Goal: Task Accomplishment & Management: Use online tool/utility

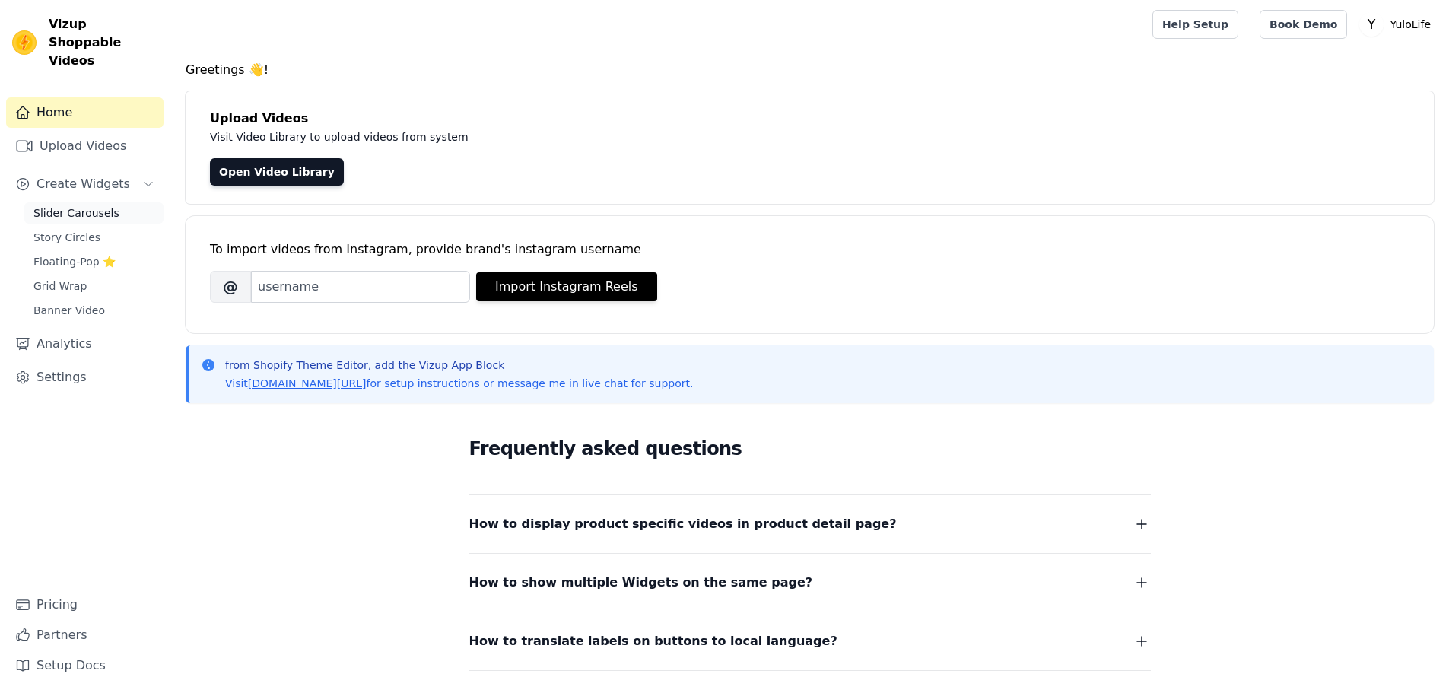
click at [70, 203] on link "Slider Carousels" at bounding box center [93, 212] width 139 height 21
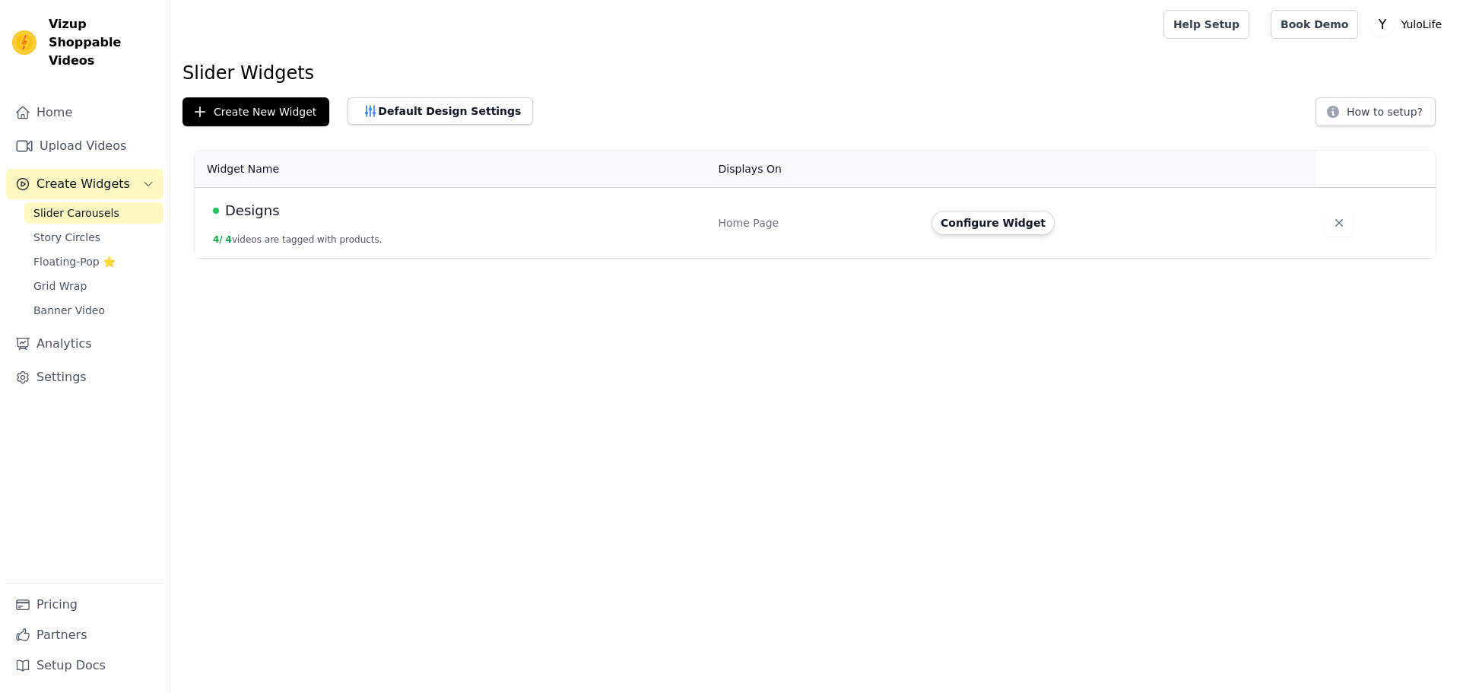
click at [292, 204] on div "Designs" at bounding box center [456, 210] width 487 height 21
click at [975, 224] on button "Configure Widget" at bounding box center [992, 223] width 123 height 24
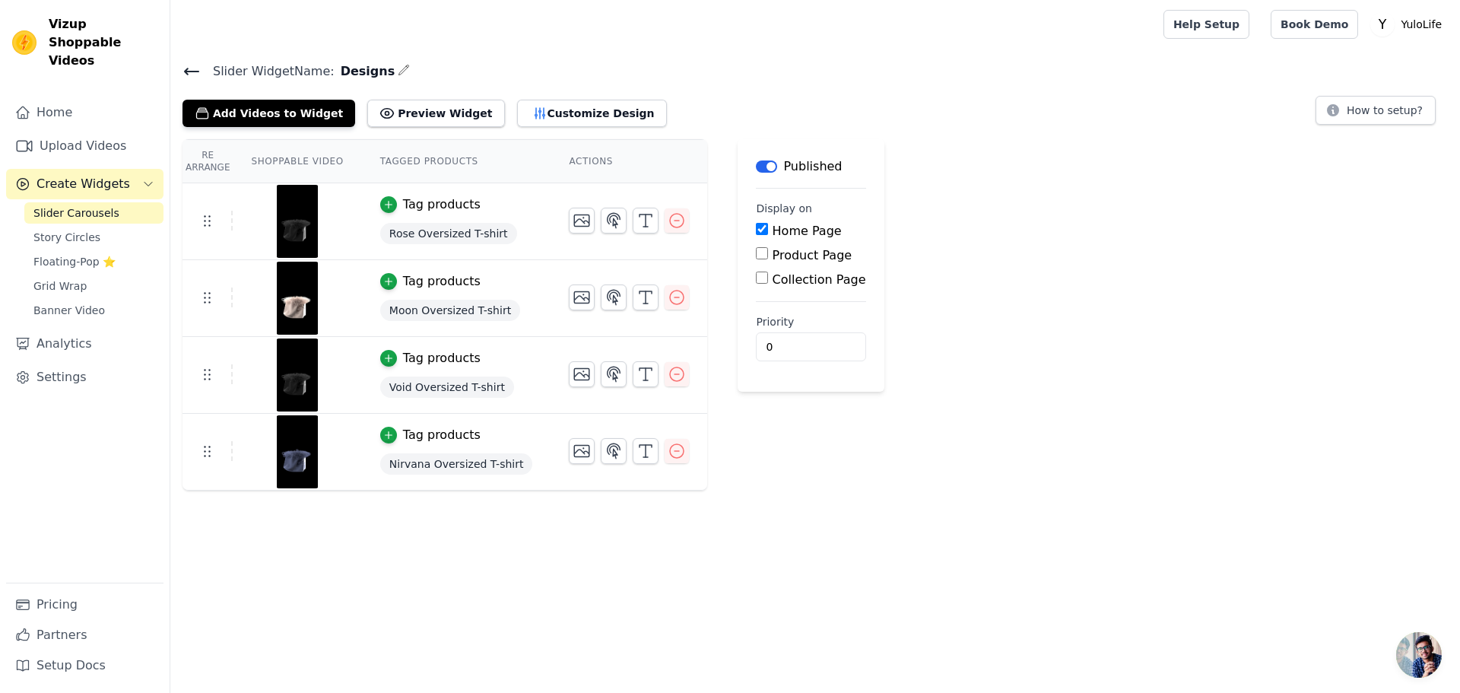
click at [756, 276] on input "Collection Page" at bounding box center [762, 277] width 12 height 12
checkbox input "true"
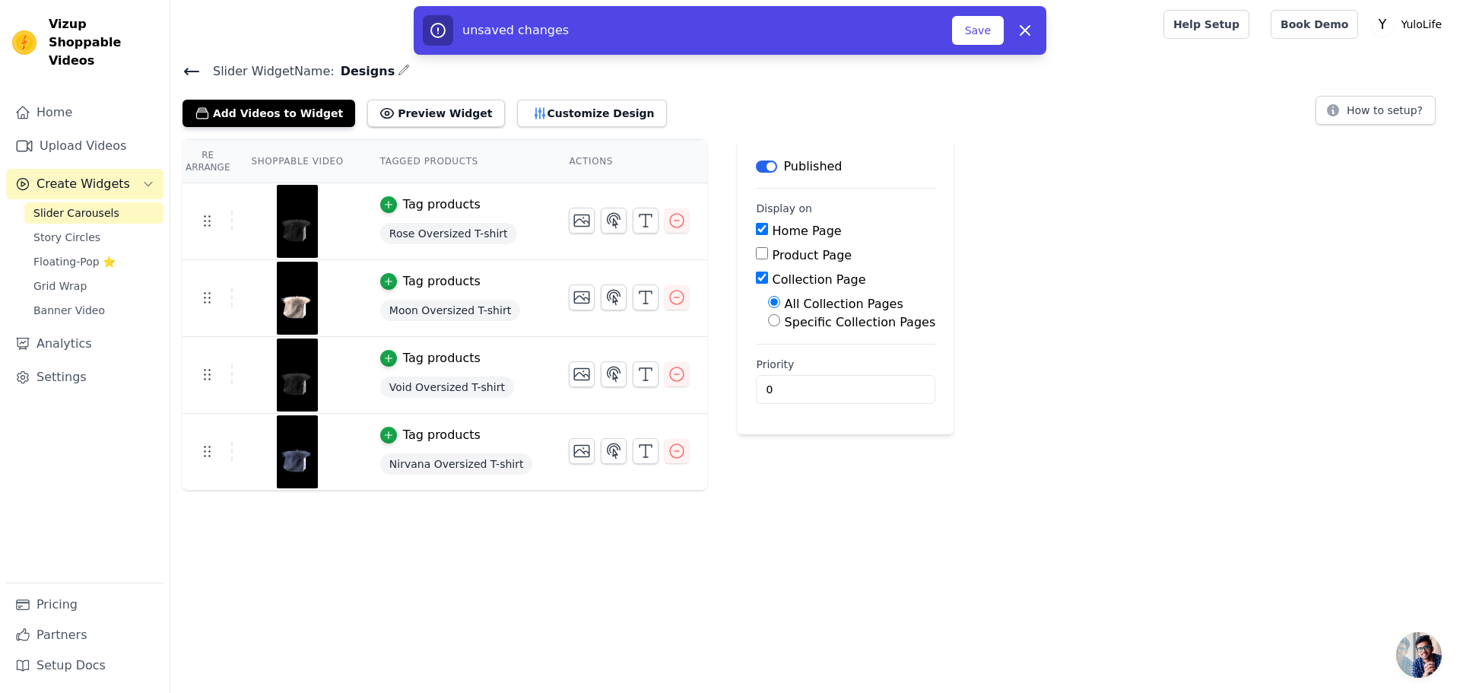
click at [768, 322] on input "Specific Collection Pages" at bounding box center [774, 320] width 12 height 12
radio input "true"
click at [768, 347] on button "Select Collection Pages" at bounding box center [840, 357] width 144 height 26
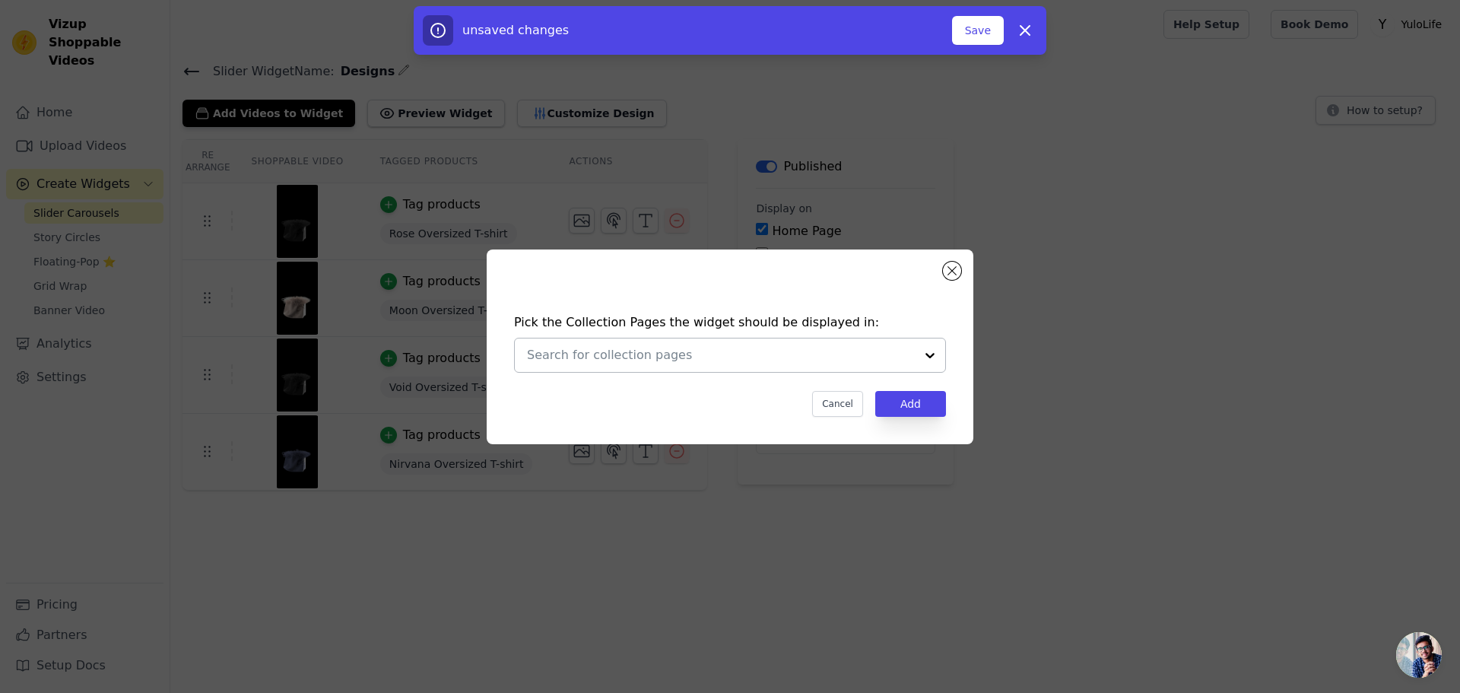
click at [749, 363] on input "text" at bounding box center [721, 355] width 388 height 18
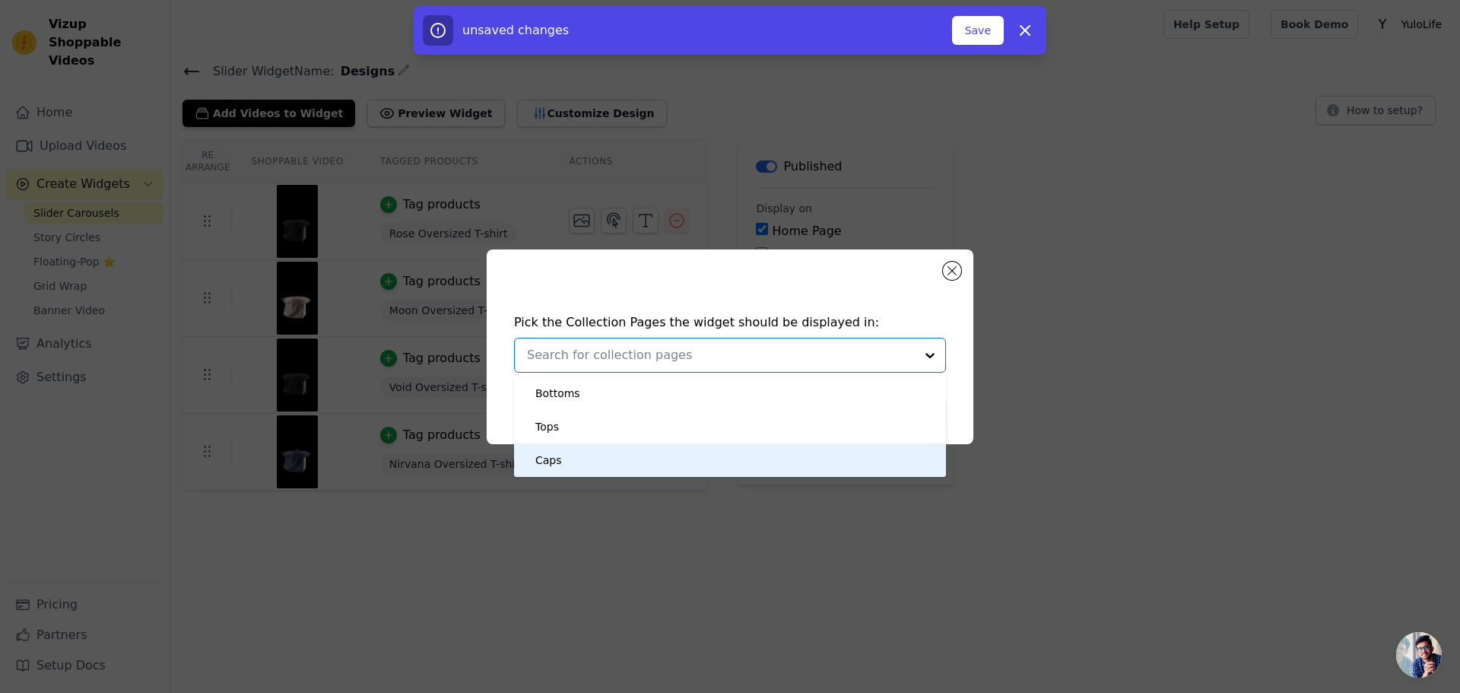
click at [564, 445] on div "Caps" at bounding box center [729, 459] width 401 height 33
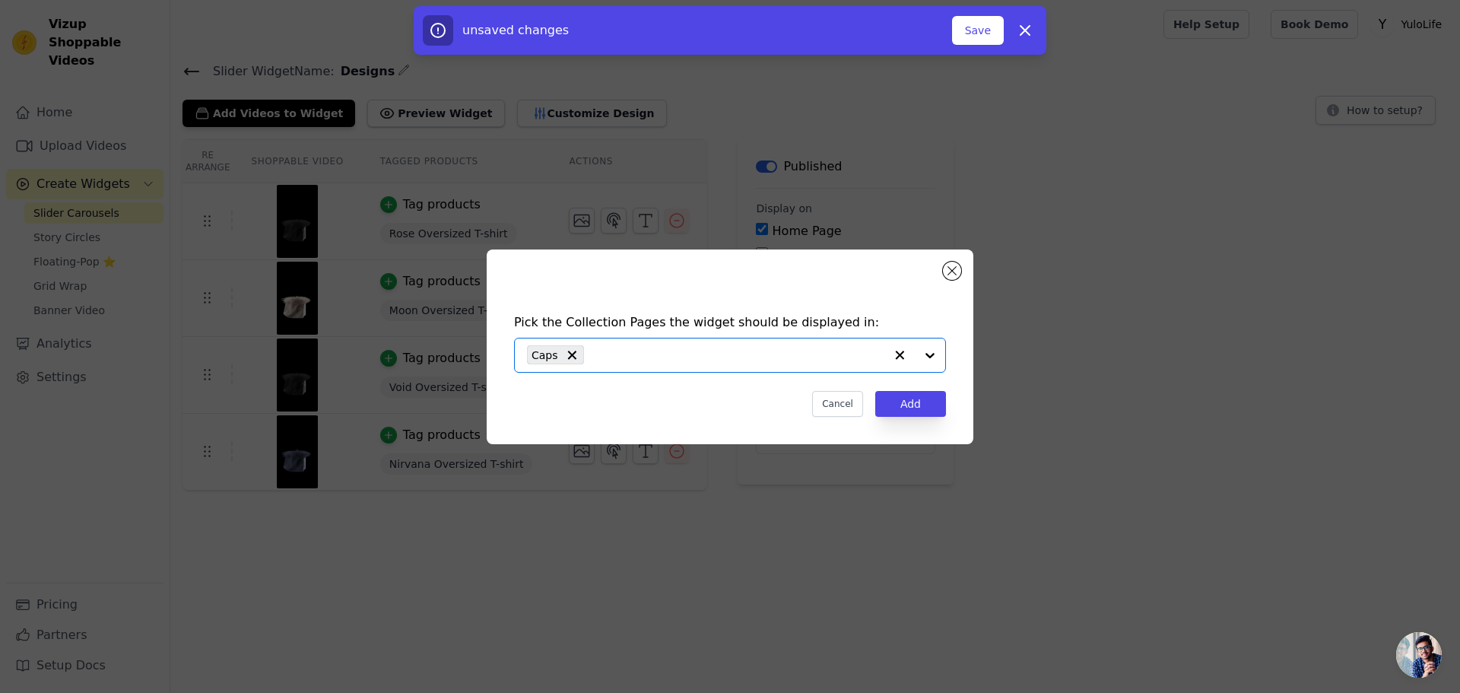
click at [577, 355] on div "Caps" at bounding box center [555, 354] width 57 height 19
click at [565, 360] on input "text" at bounding box center [721, 355] width 388 height 18
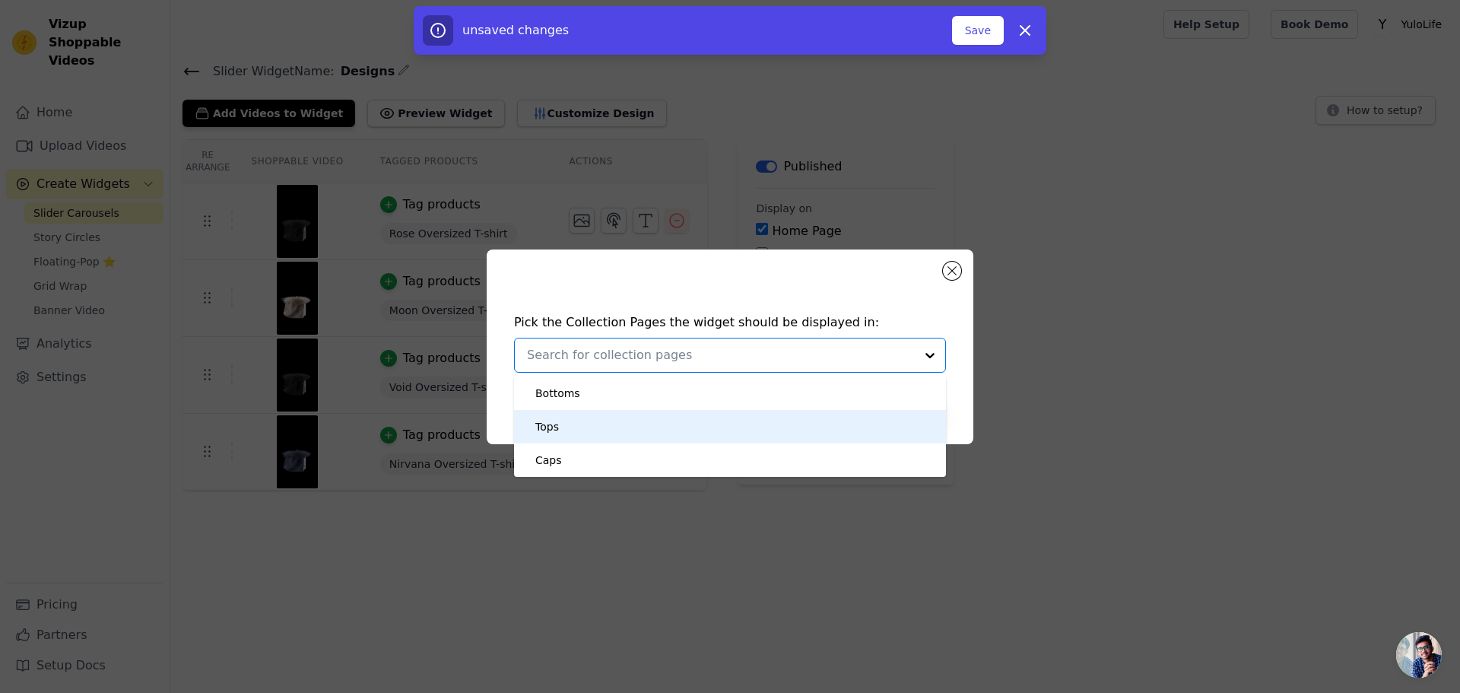
click at [567, 430] on div "Tops" at bounding box center [729, 426] width 401 height 33
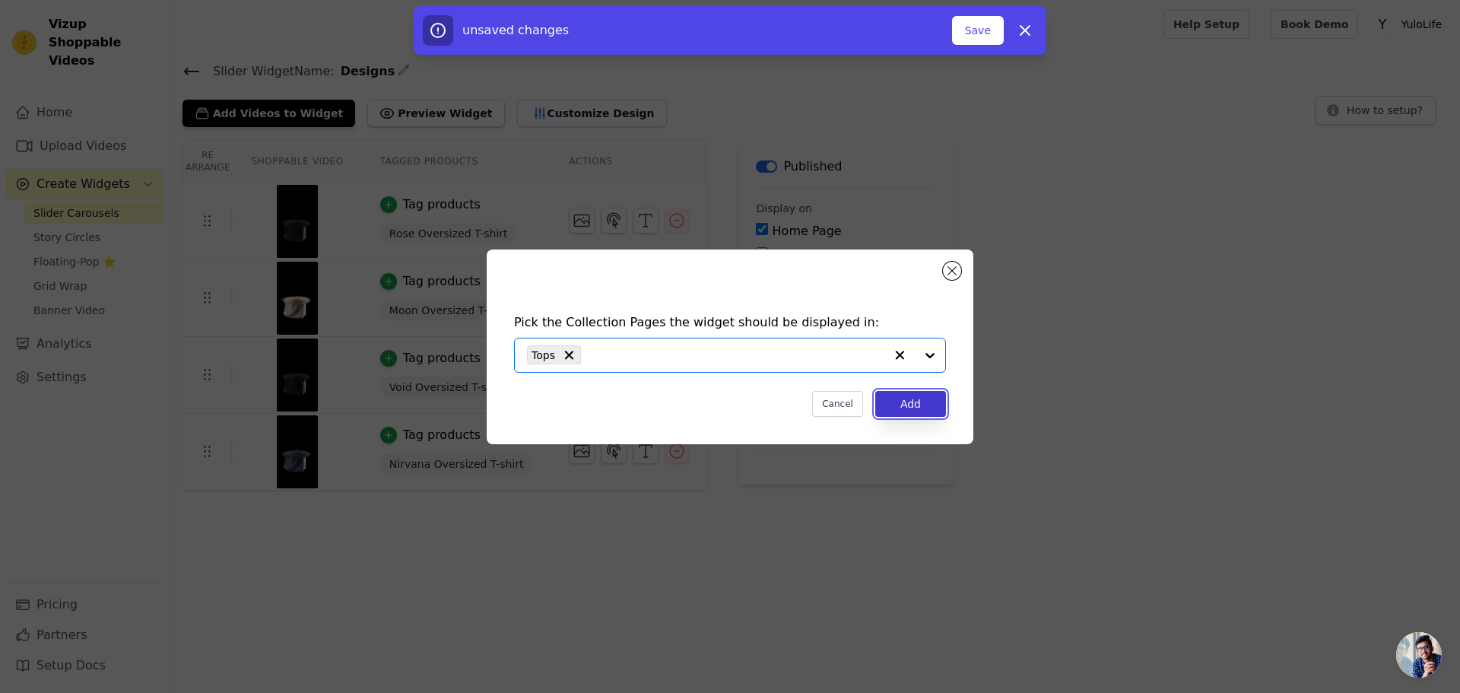
click at [892, 397] on button "Add" at bounding box center [910, 404] width 71 height 26
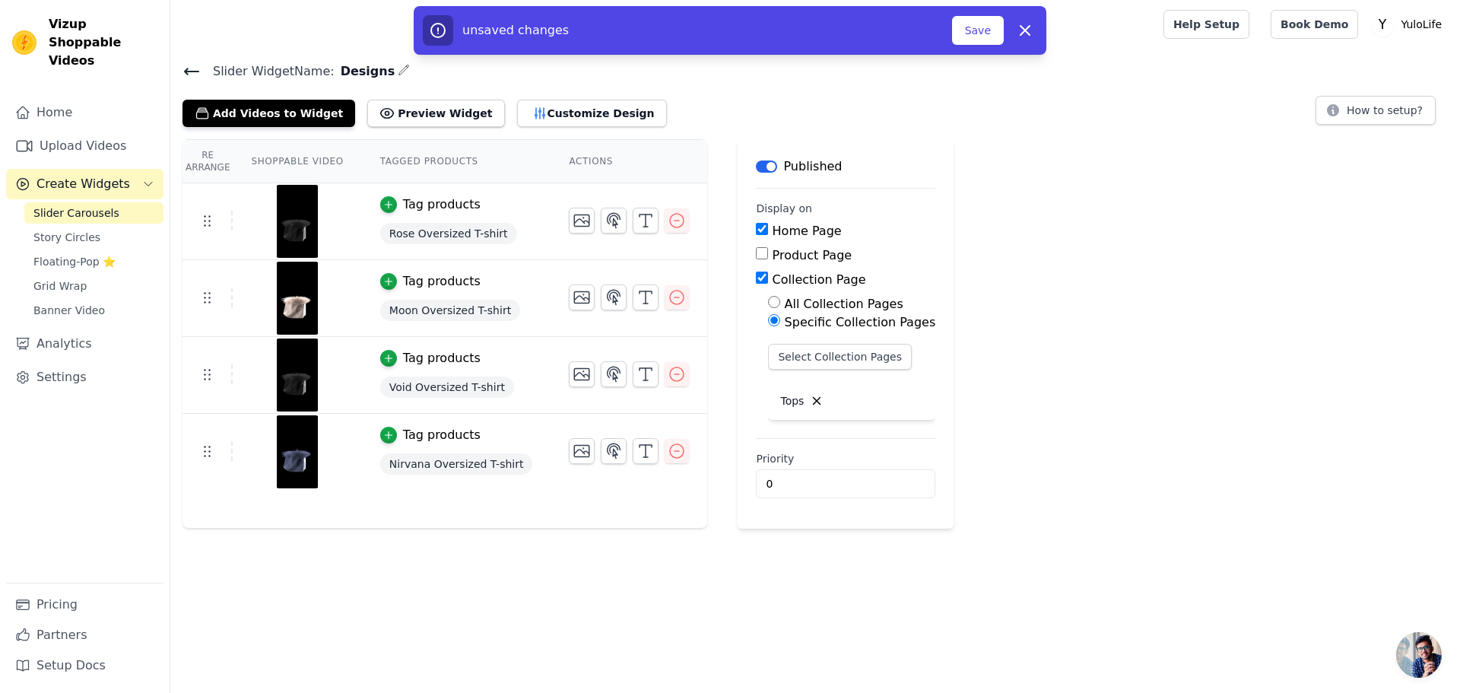
click at [768, 309] on div "All Collection Pages" at bounding box center [851, 304] width 167 height 18
click at [768, 300] on input "All Collection Pages" at bounding box center [774, 302] width 12 height 12
radio input "true"
click at [984, 31] on button "Save" at bounding box center [978, 30] width 52 height 29
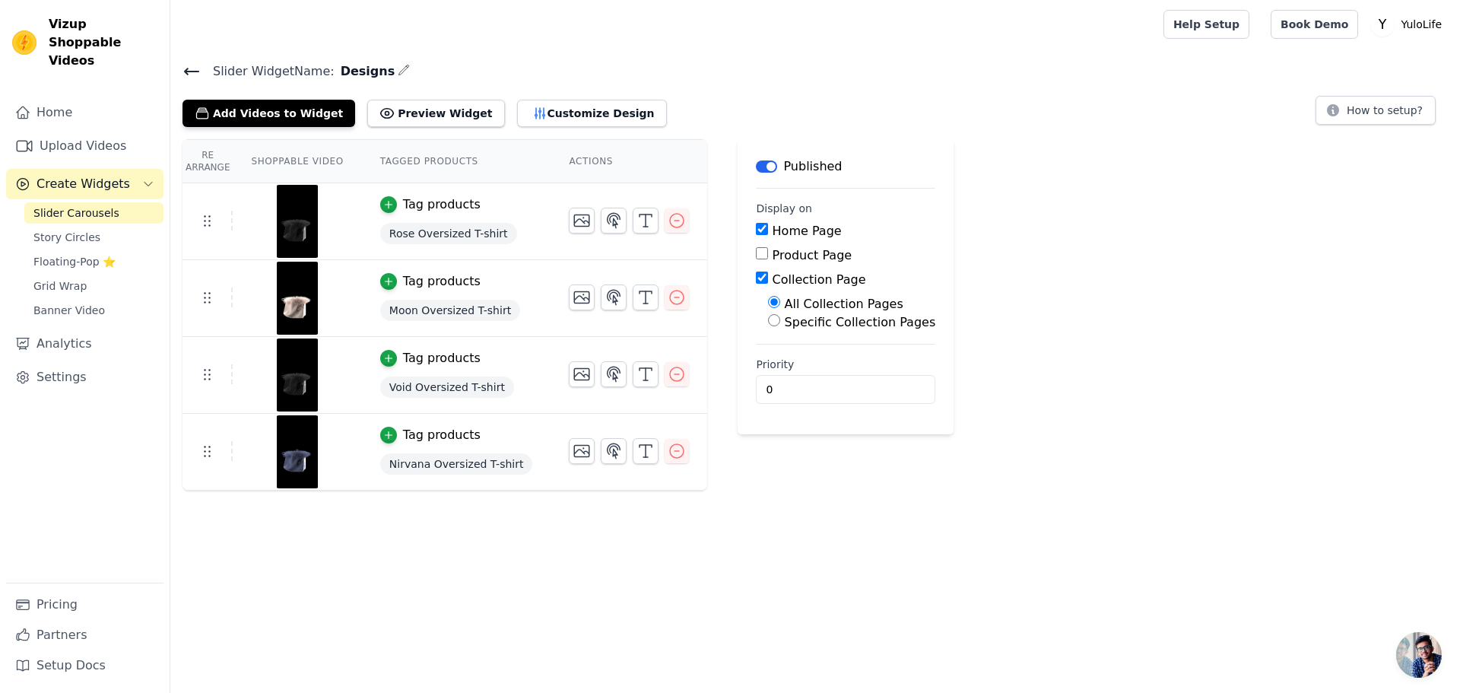
click at [768, 318] on input "Specific Collection Pages" at bounding box center [774, 320] width 12 height 12
radio input "true"
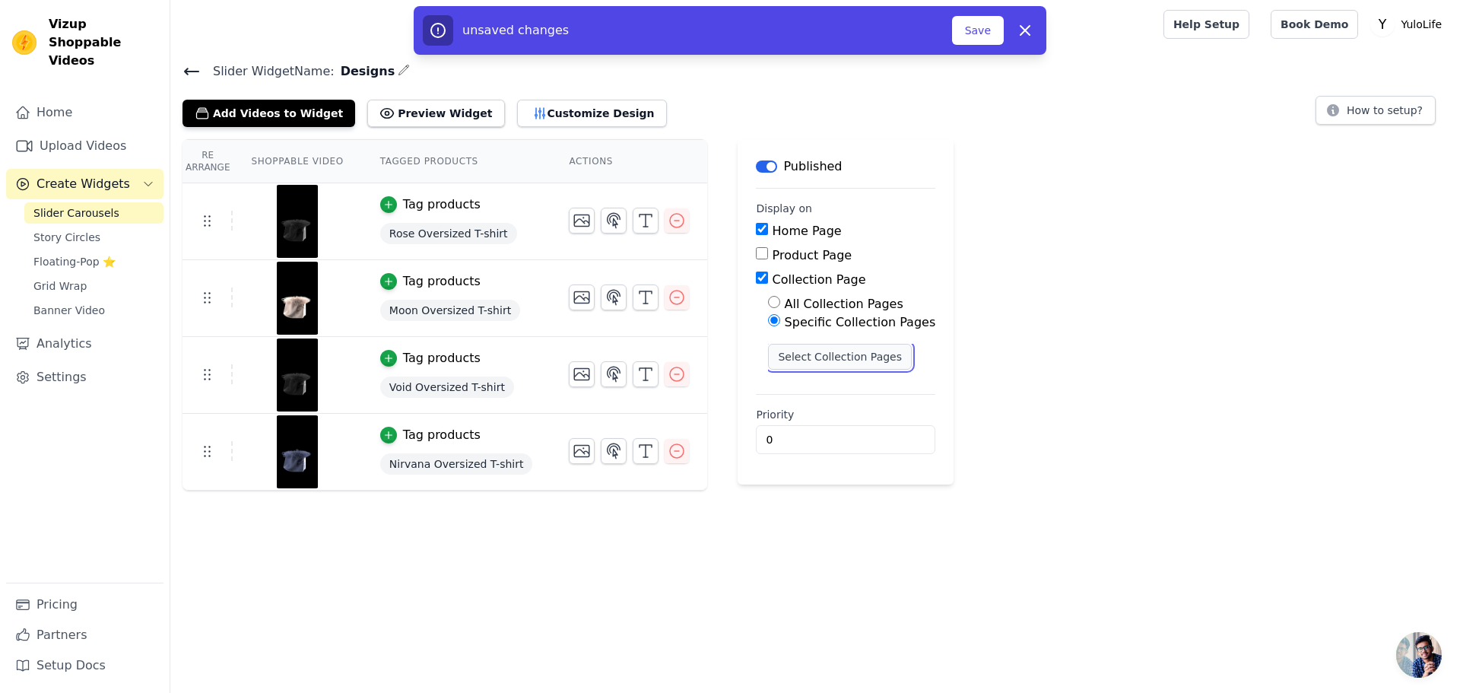
click at [770, 351] on button "Select Collection Pages" at bounding box center [840, 357] width 144 height 26
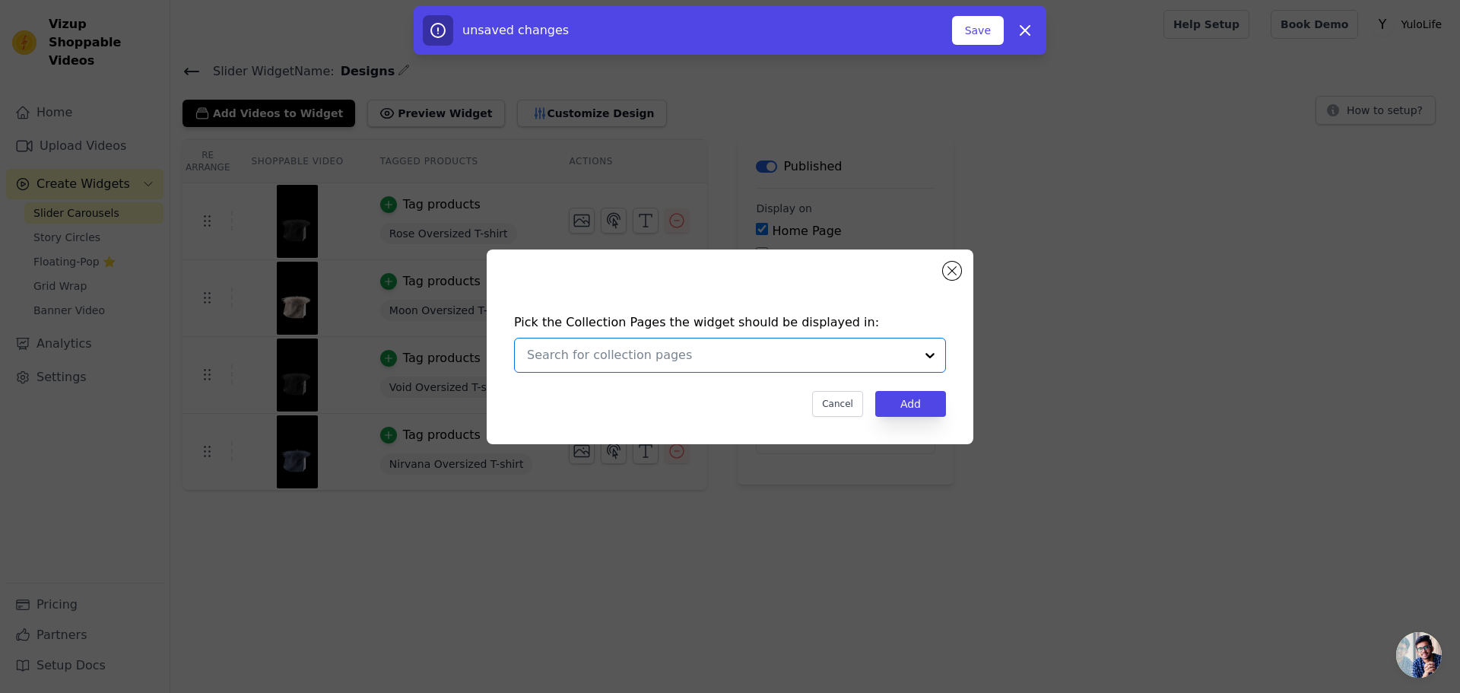
click at [764, 361] on input "text" at bounding box center [721, 355] width 388 height 18
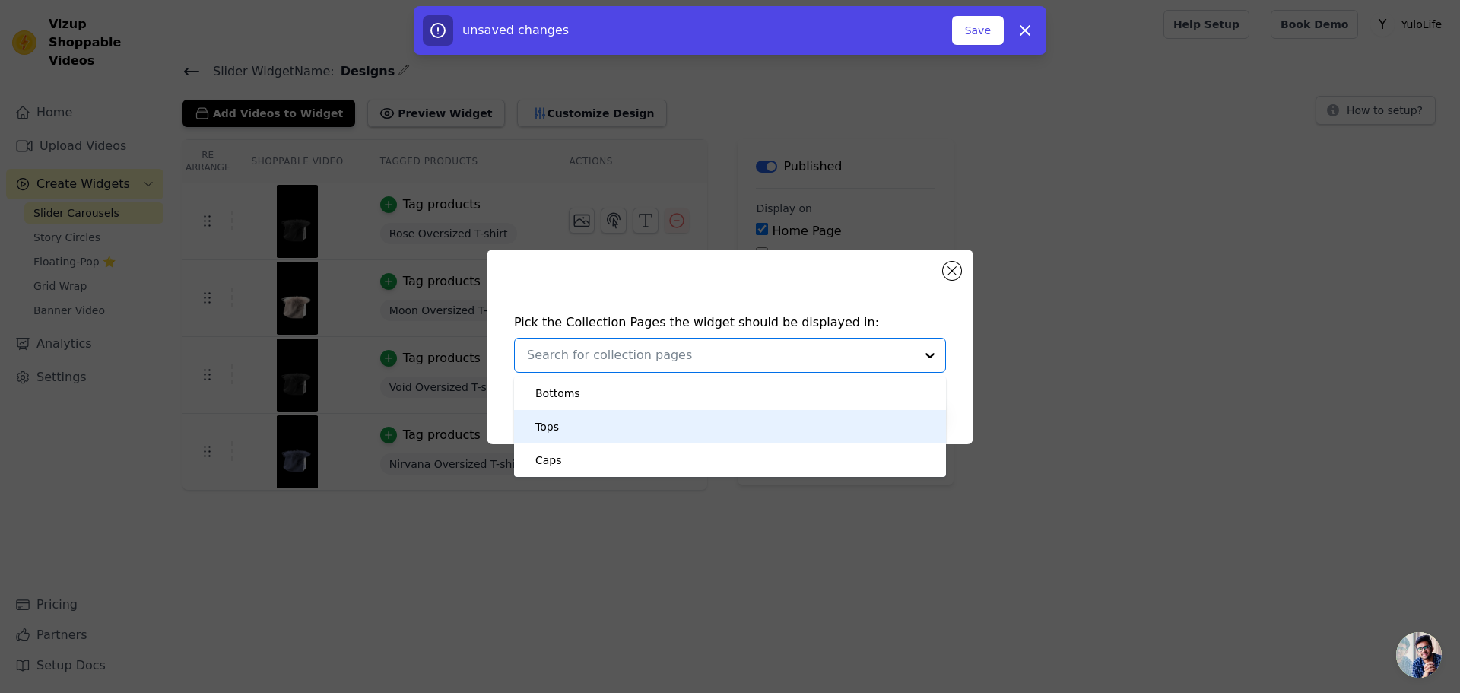
click at [555, 433] on div "Tops" at bounding box center [547, 426] width 24 height 33
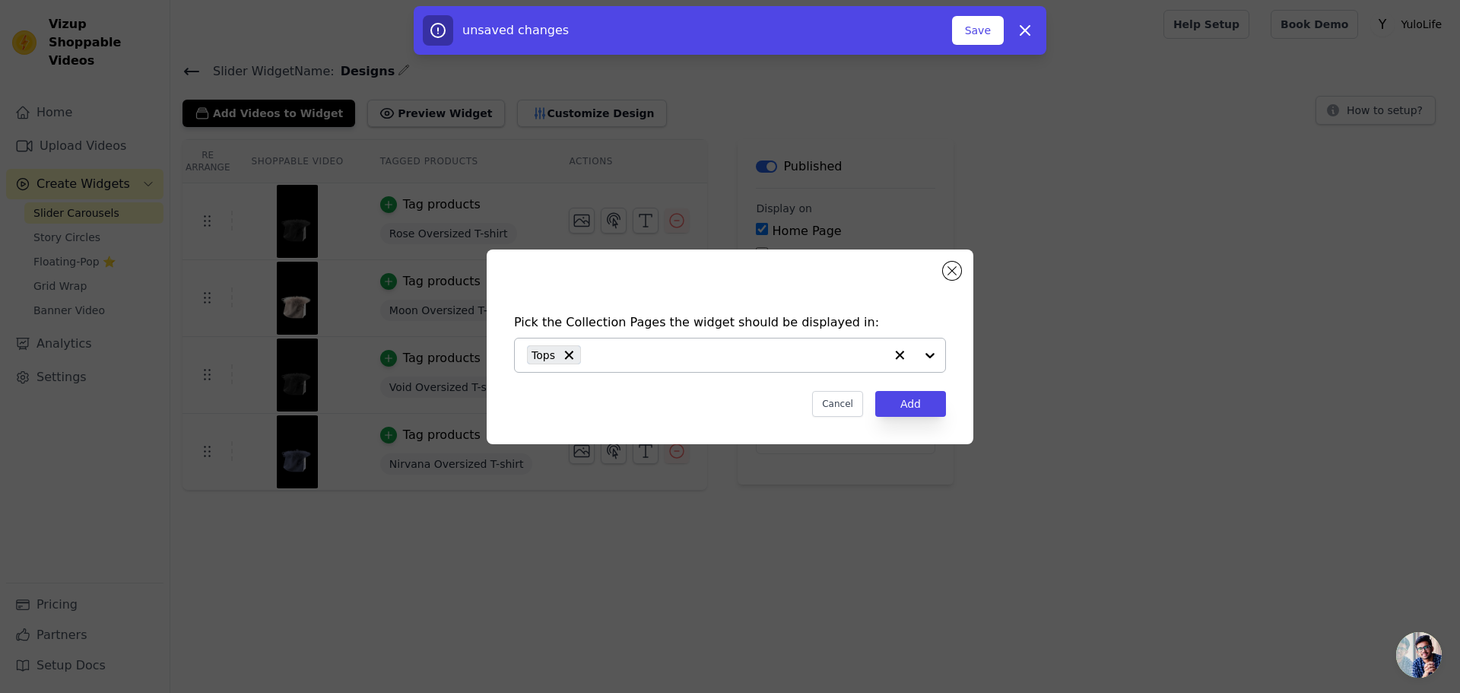
click at [902, 354] on icon "button" at bounding box center [900, 355] width 9 height 9
click at [950, 268] on button "Close modal" at bounding box center [952, 271] width 18 height 18
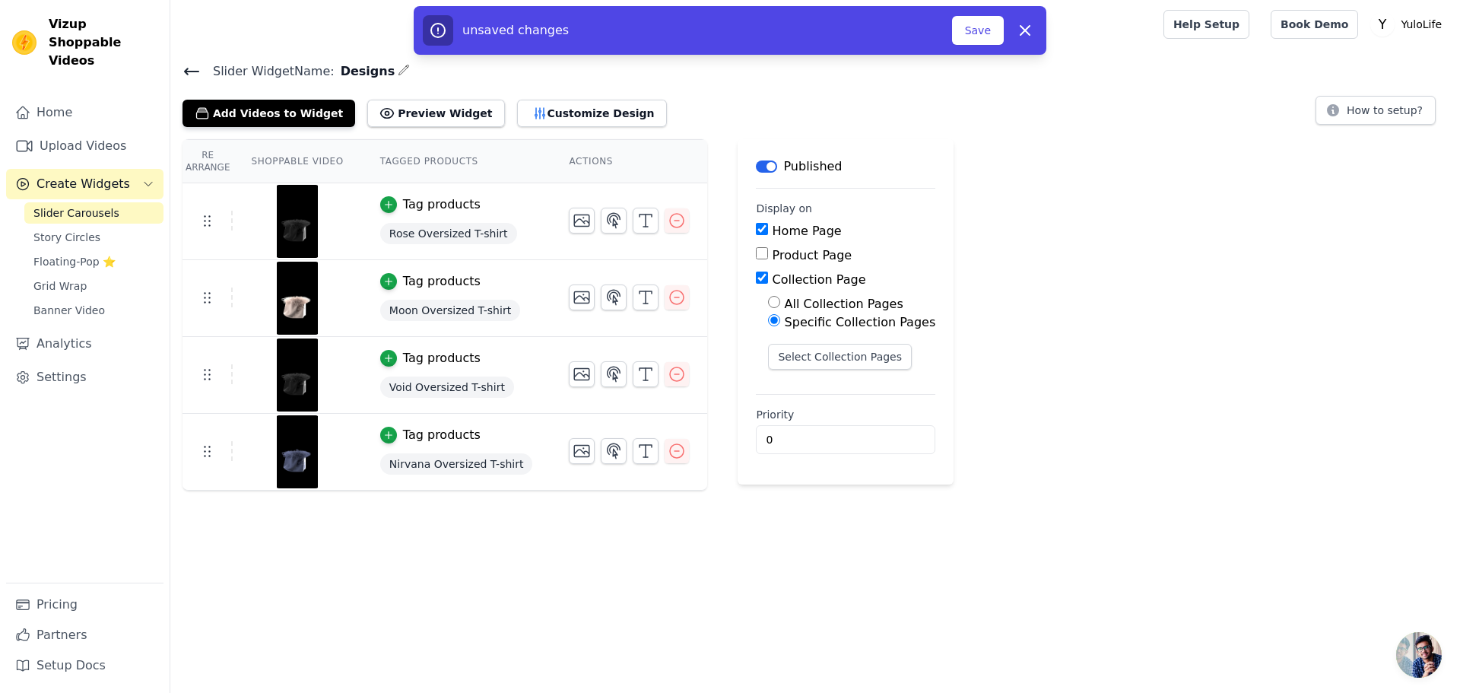
click at [768, 301] on input "All Collection Pages" at bounding box center [774, 302] width 12 height 12
radio input "true"
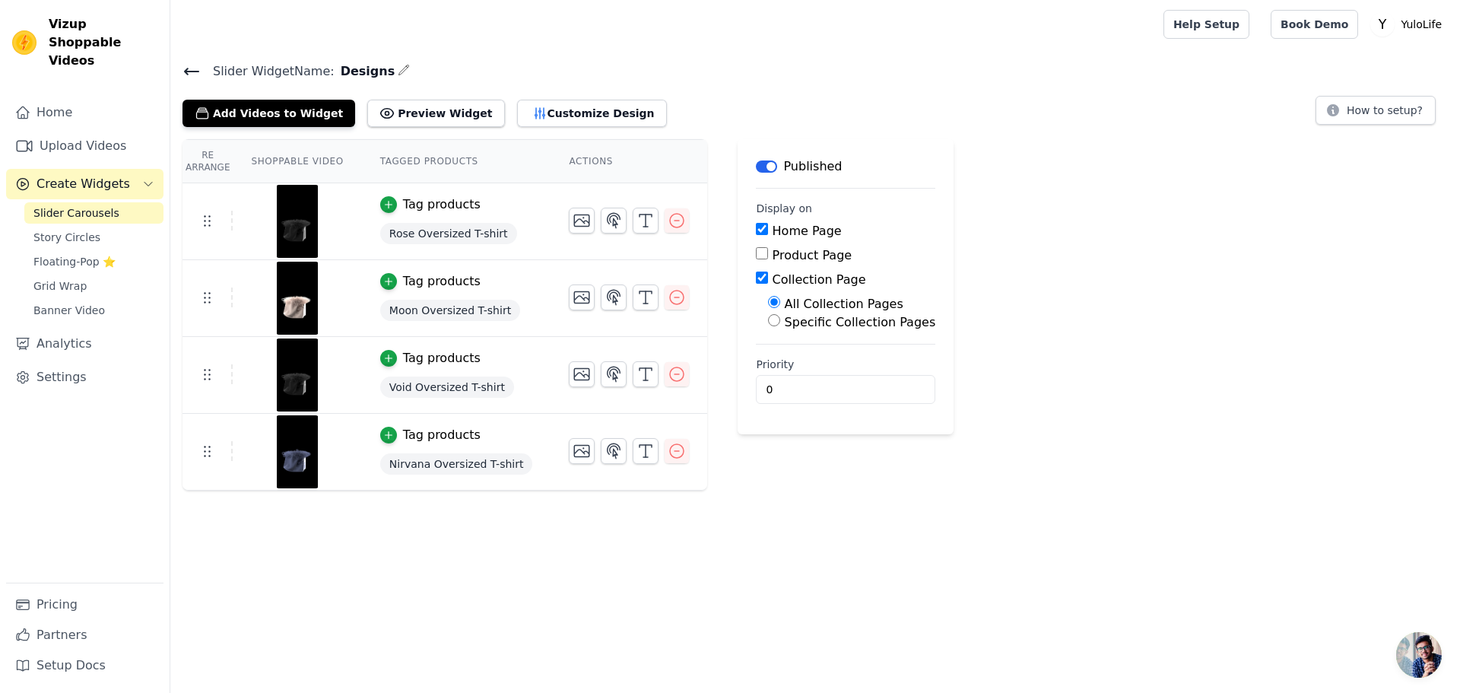
click at [768, 322] on input "Specific Collection Pages" at bounding box center [774, 320] width 12 height 12
radio input "true"
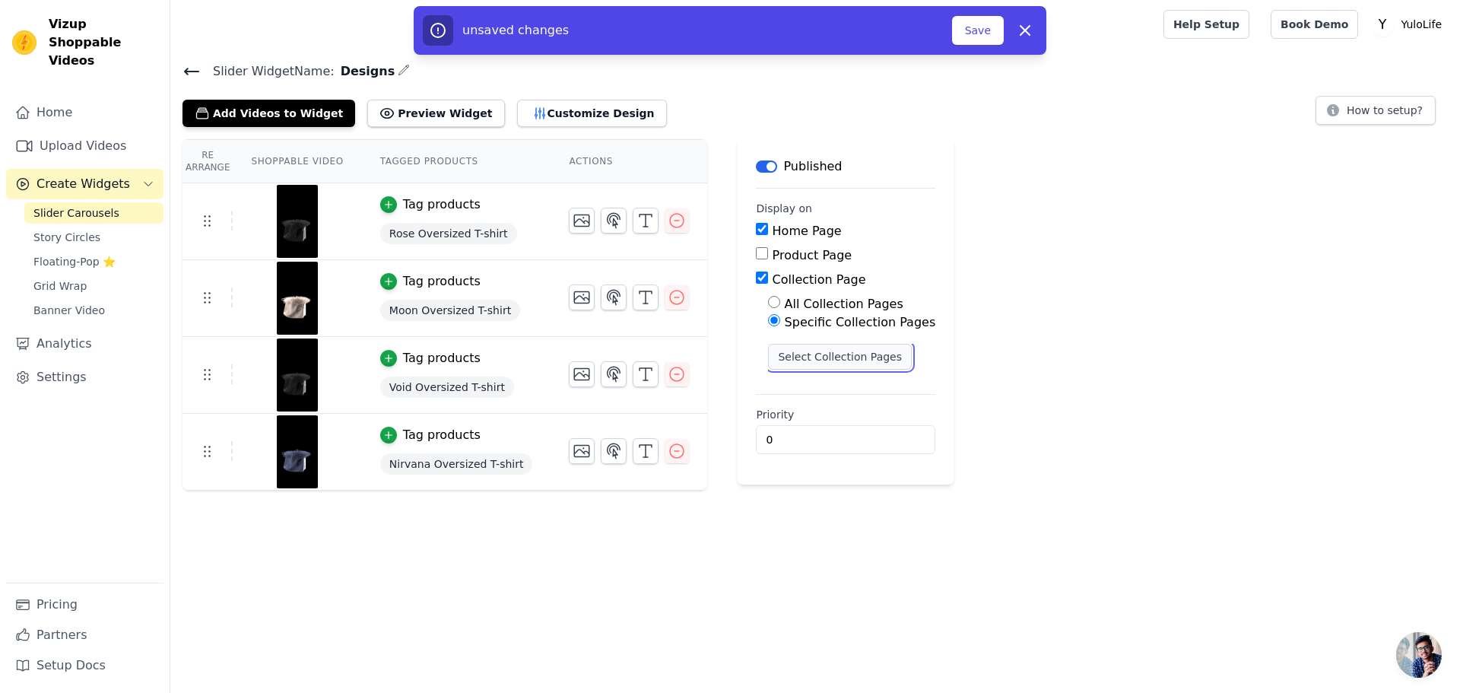
click at [774, 347] on button "Select Collection Pages" at bounding box center [840, 357] width 144 height 26
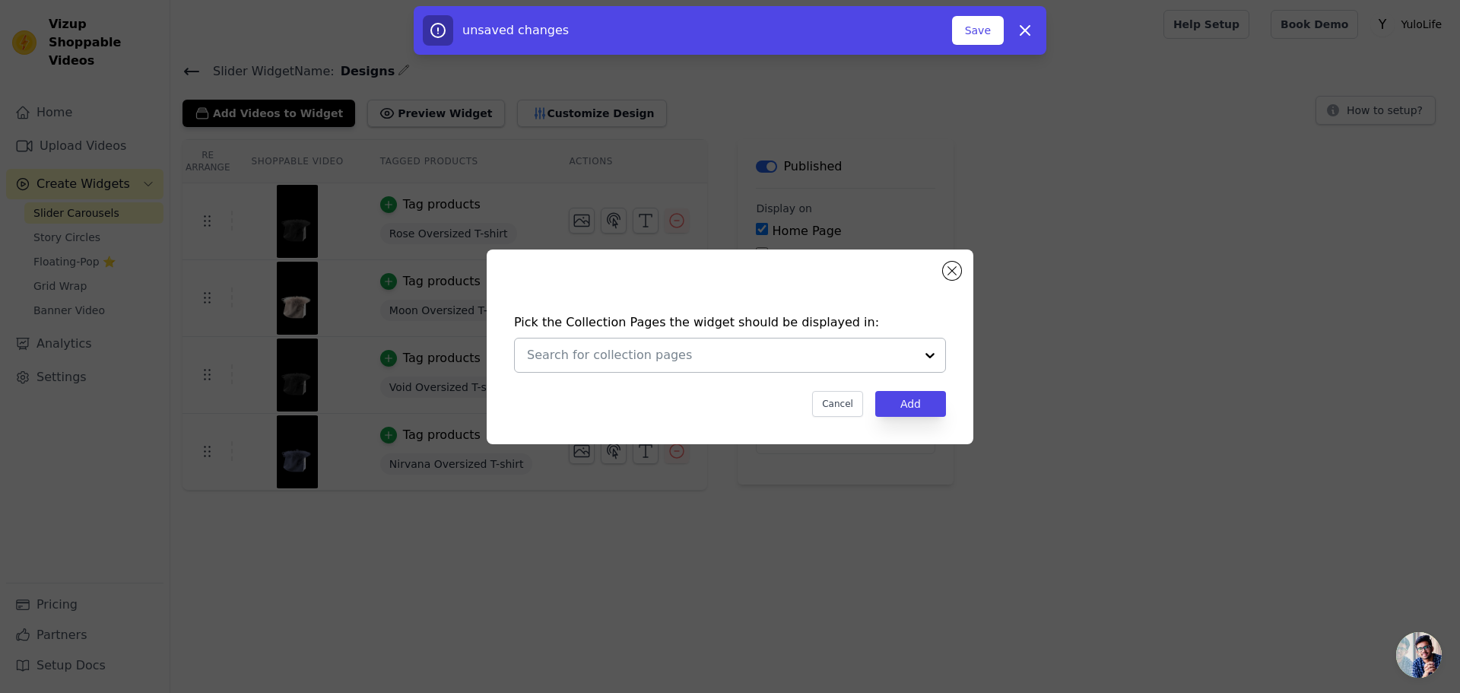
click at [646, 364] on div at bounding box center [721, 354] width 388 height 33
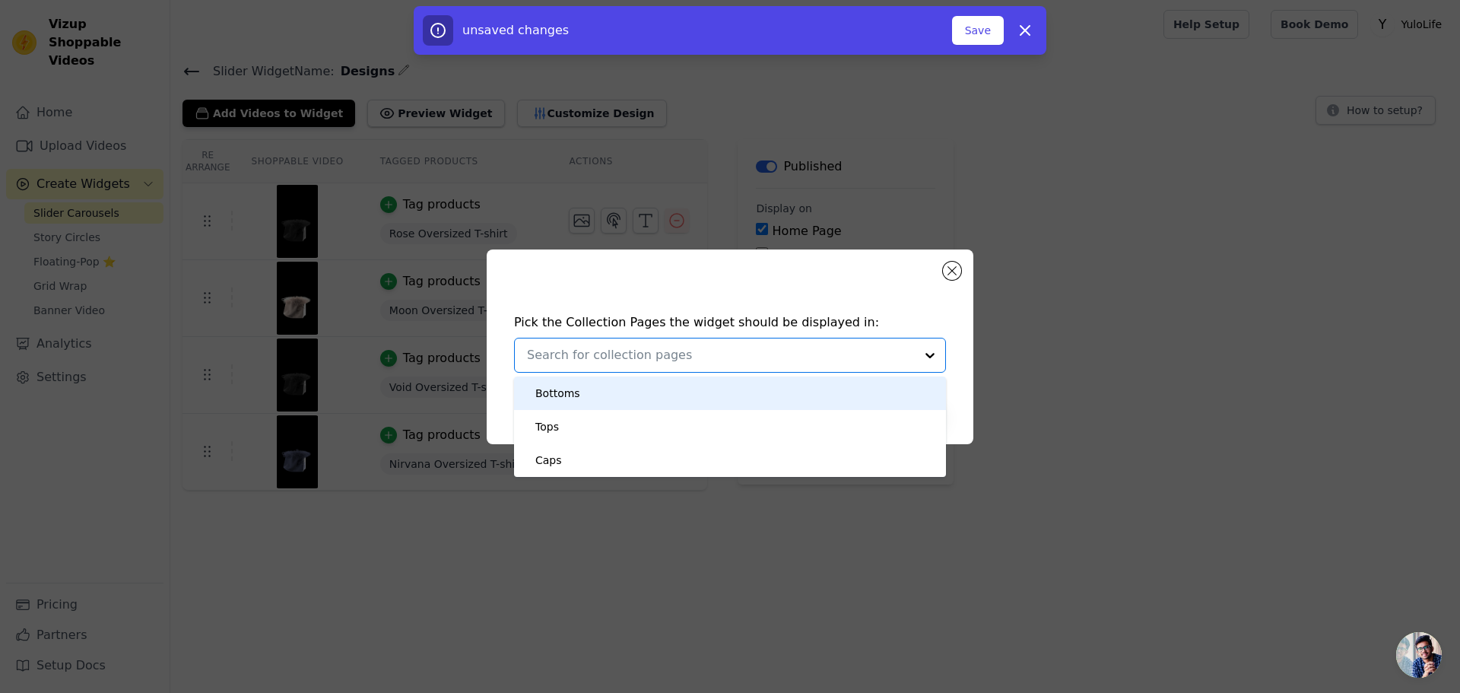
click at [553, 405] on div "Bottoms" at bounding box center [557, 392] width 45 height 33
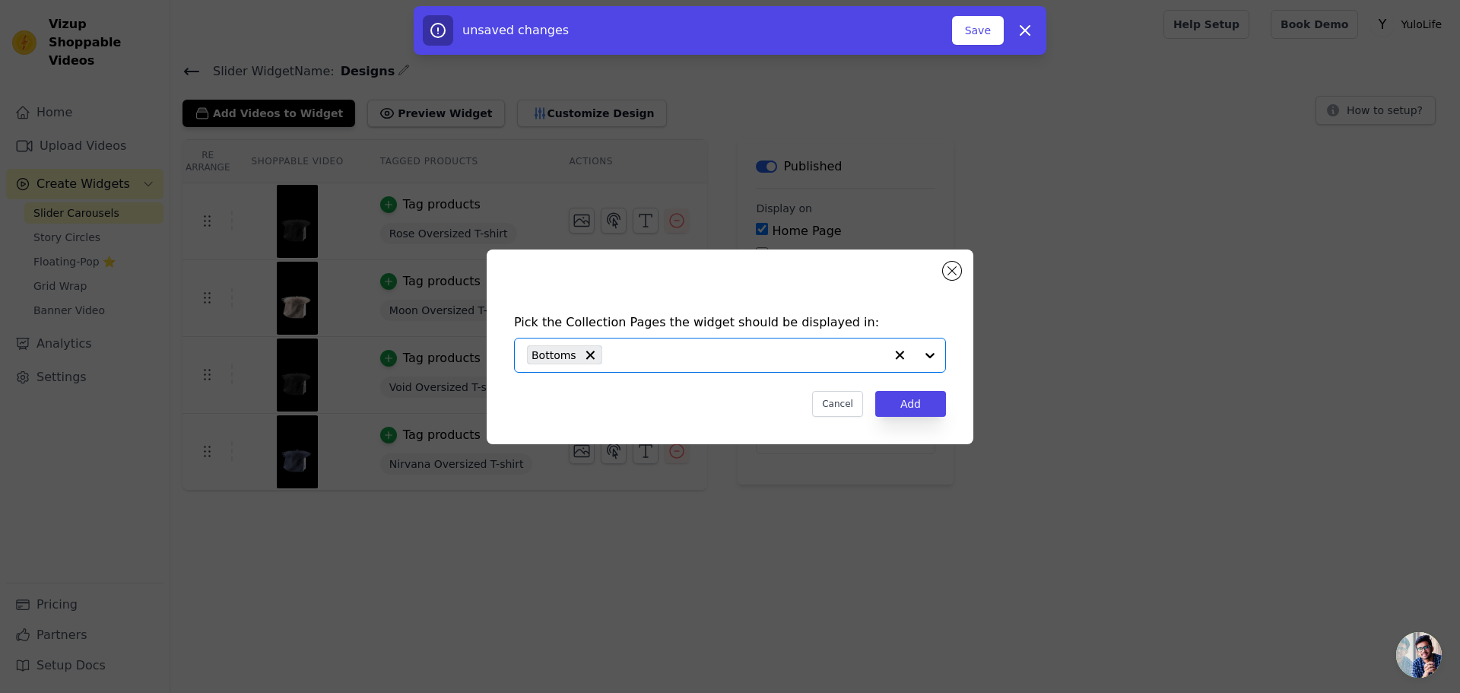
click at [936, 356] on div at bounding box center [914, 354] width 61 height 33
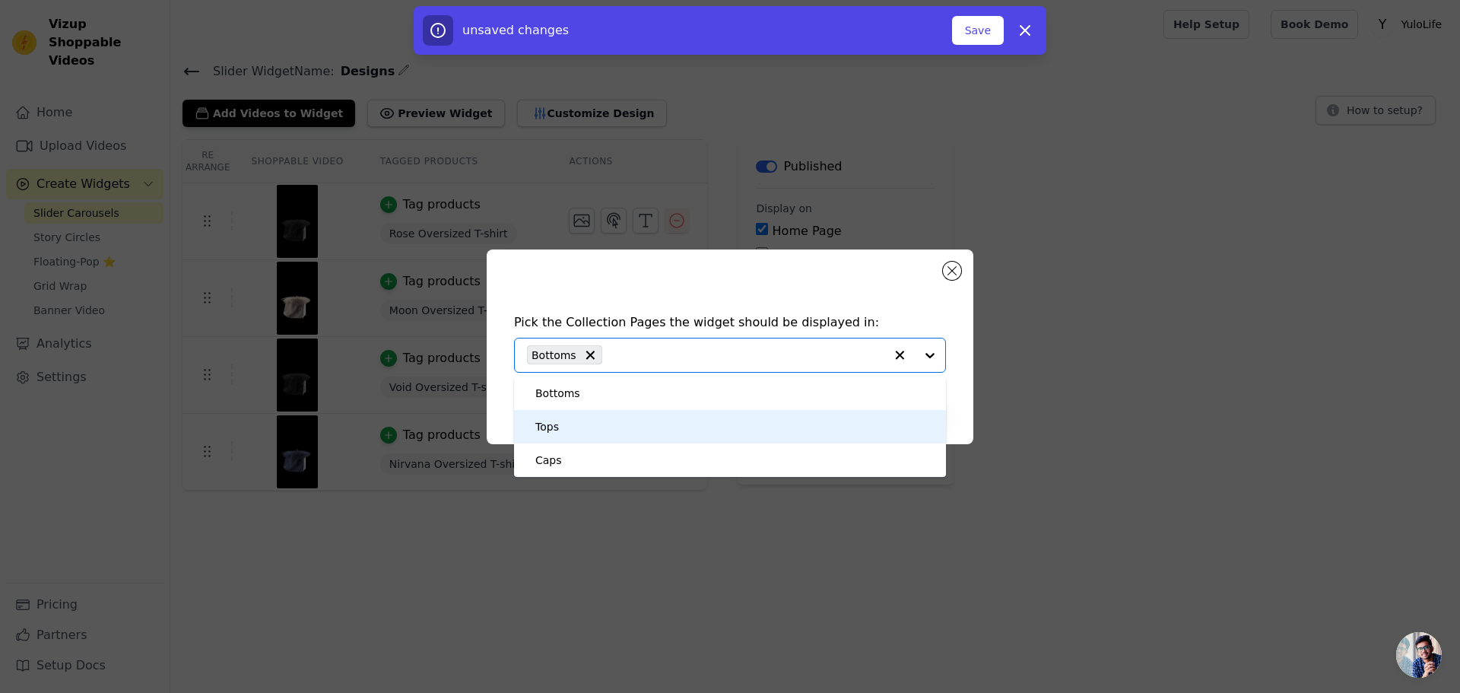
click at [569, 439] on div "Tops" at bounding box center [729, 426] width 401 height 33
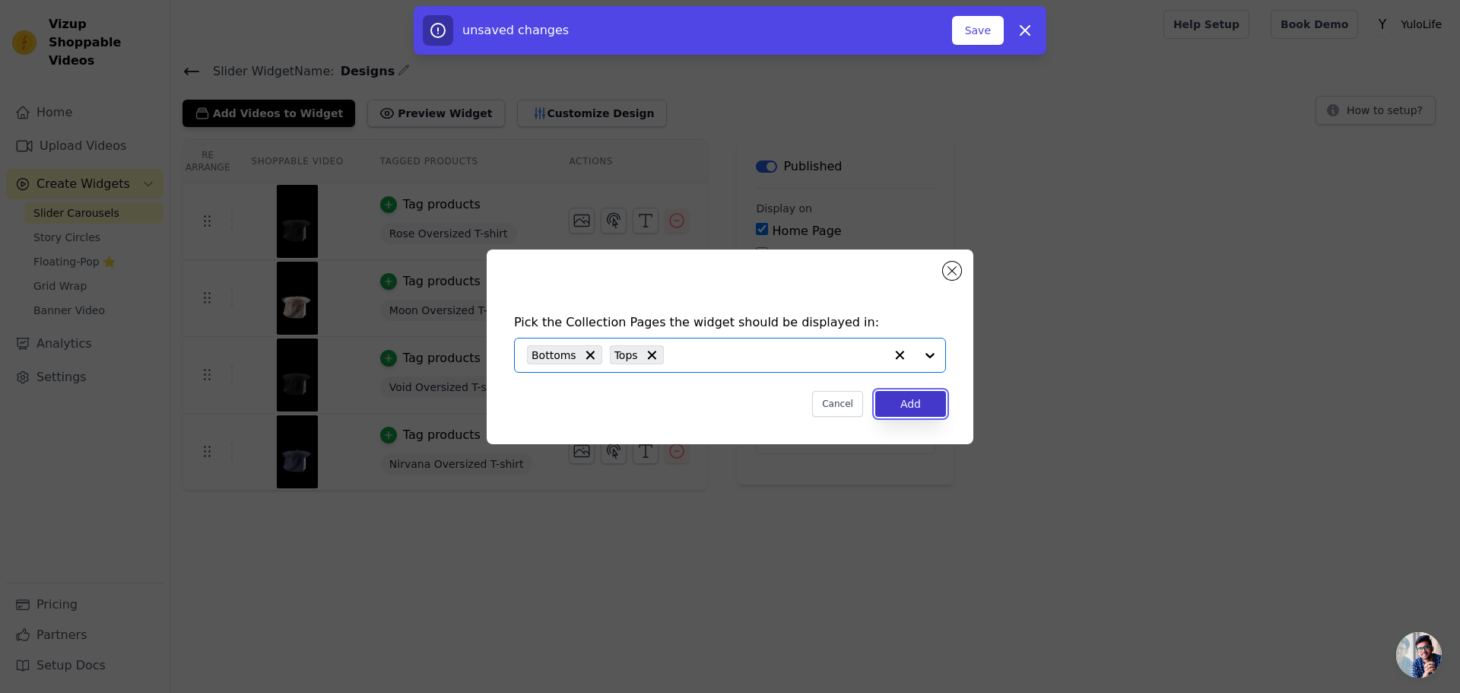
click at [921, 401] on button "Add" at bounding box center [910, 404] width 71 height 26
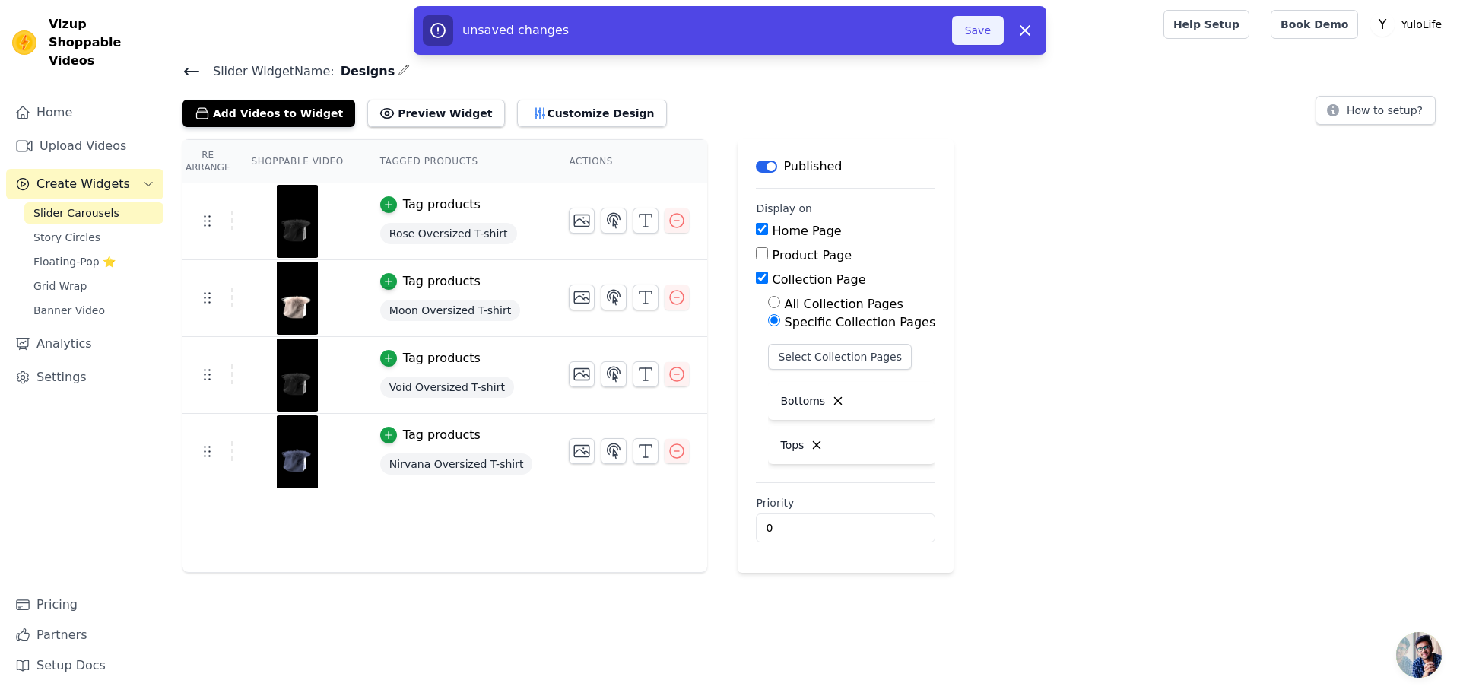
click at [988, 24] on button "Save" at bounding box center [978, 30] width 52 height 29
